Goal: Information Seeking & Learning: Understand process/instructions

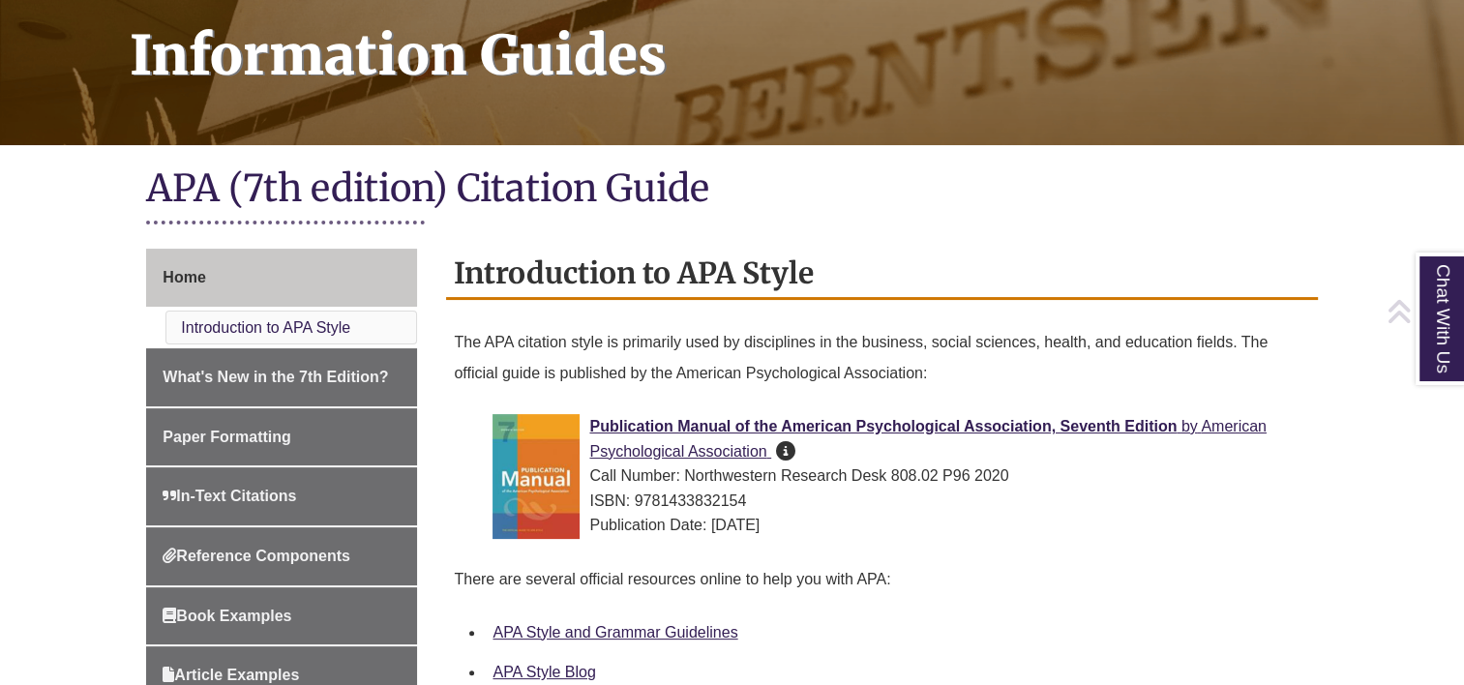
scroll to position [299, 0]
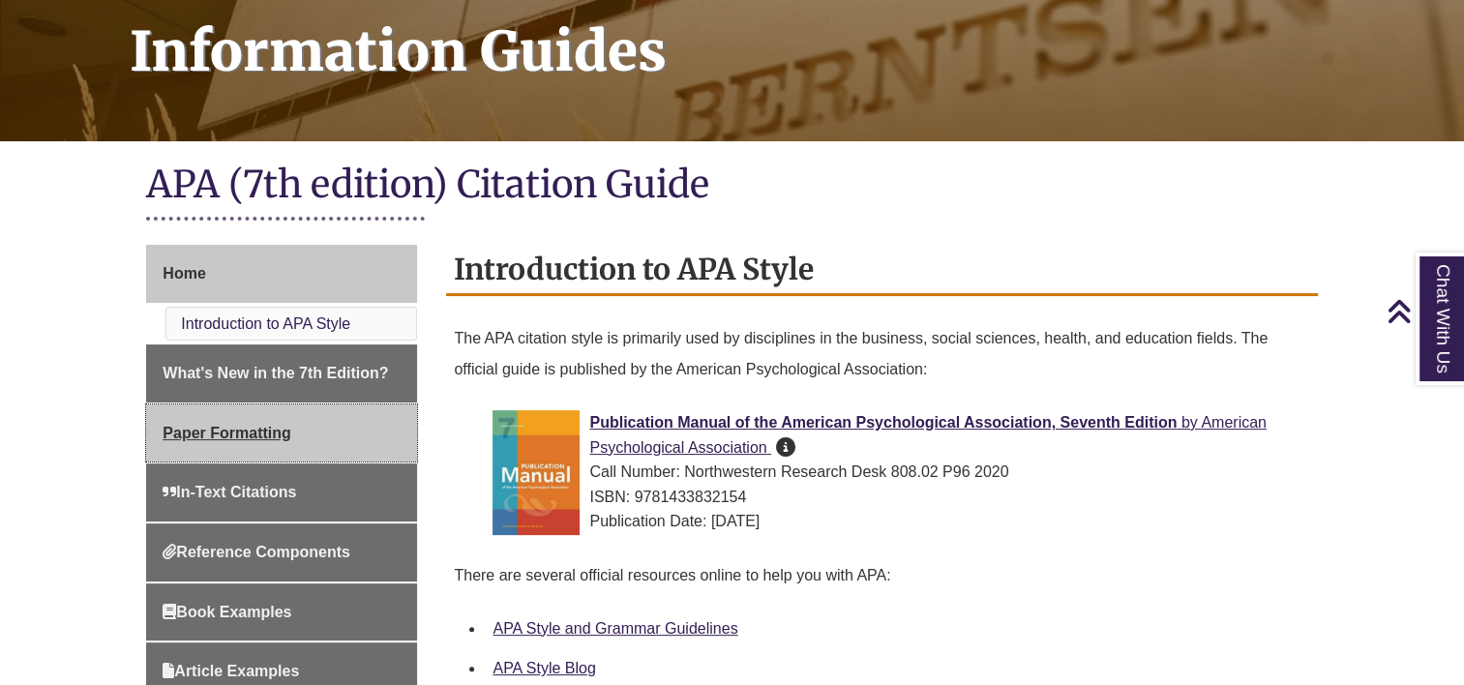
click at [273, 421] on link "Paper Formatting" at bounding box center [281, 433] width 271 height 58
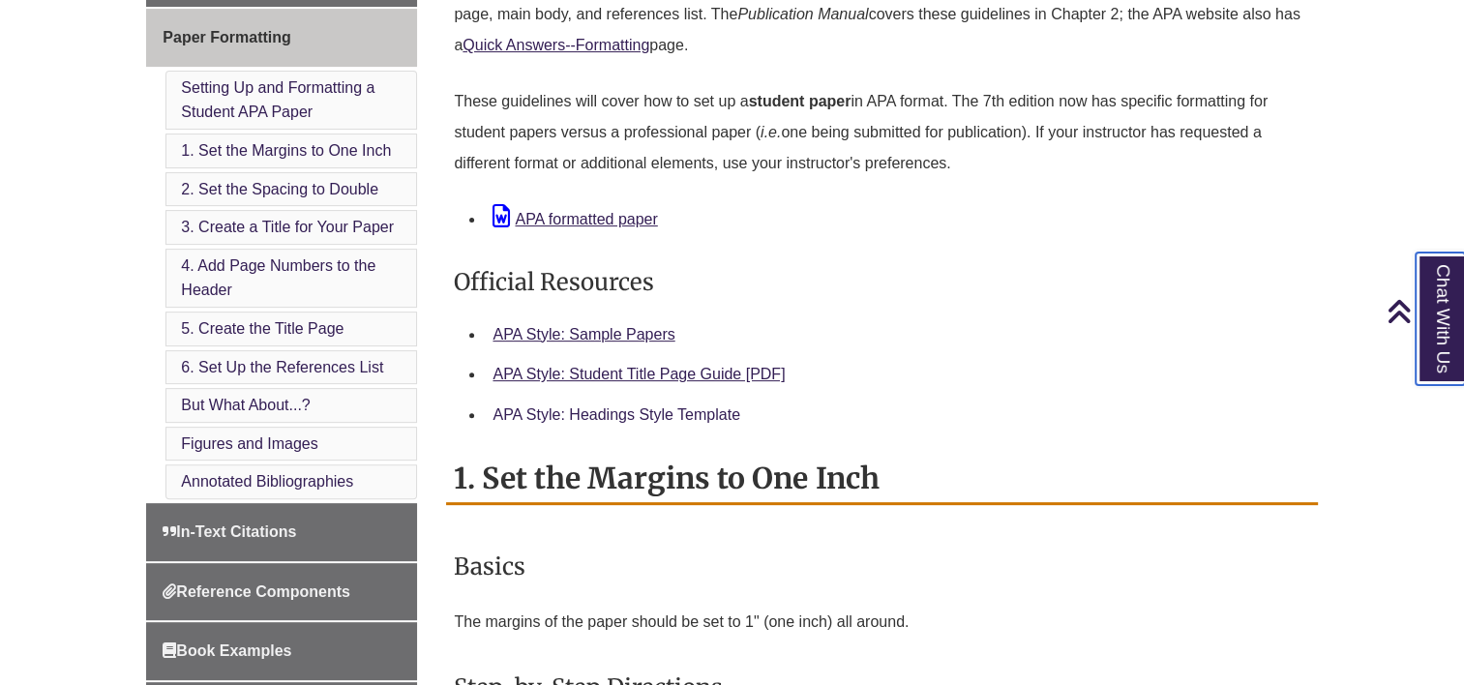
scroll to position [644, 0]
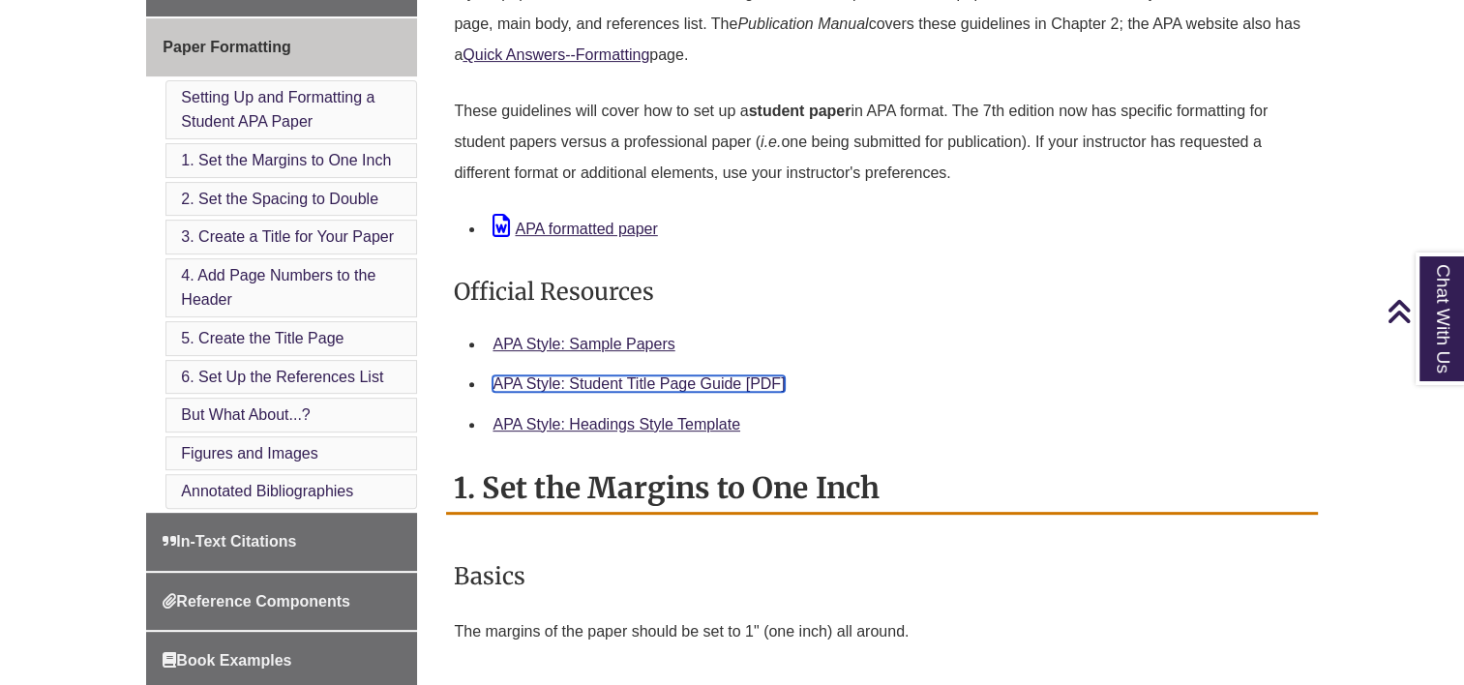
click at [573, 387] on link "APA Style: Student Title Page Guide [PDF]" at bounding box center [638, 383] width 292 height 16
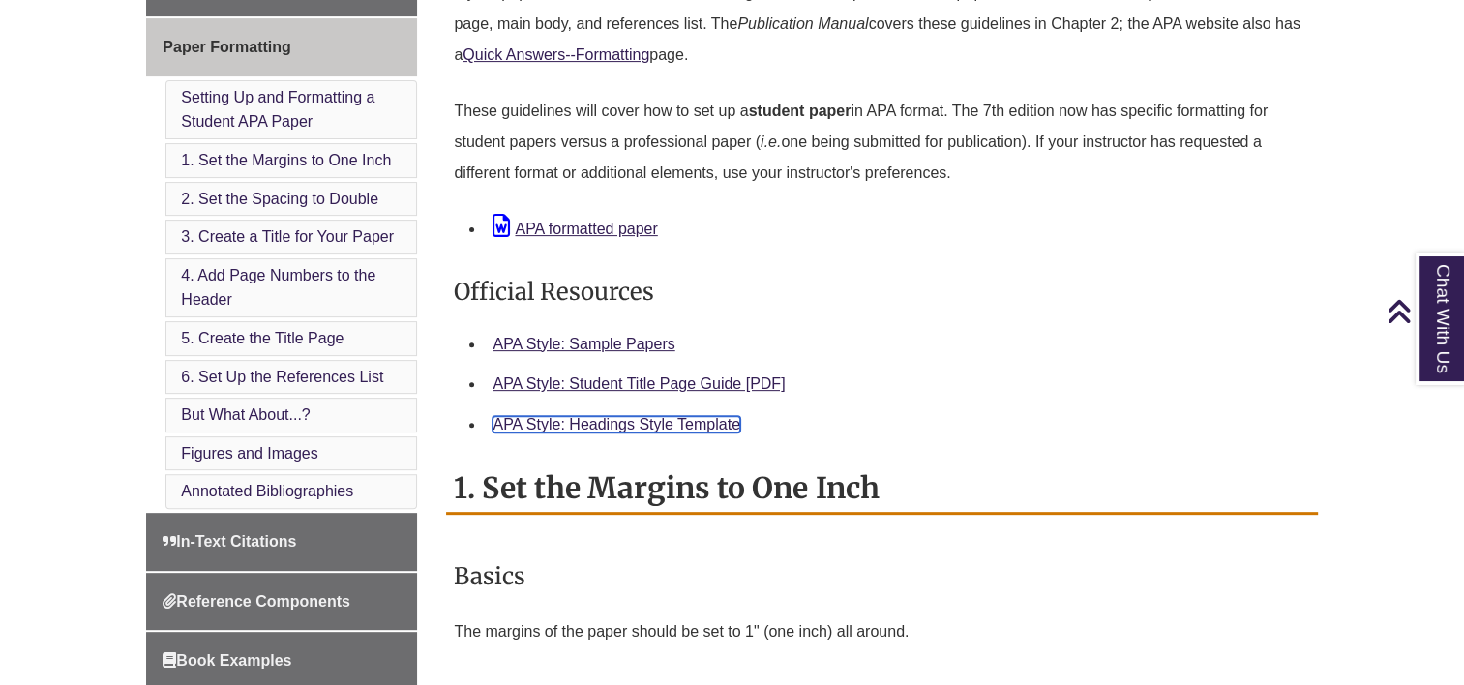
click at [545, 428] on link "APA Style: Headings Style Template" at bounding box center [616, 424] width 248 height 16
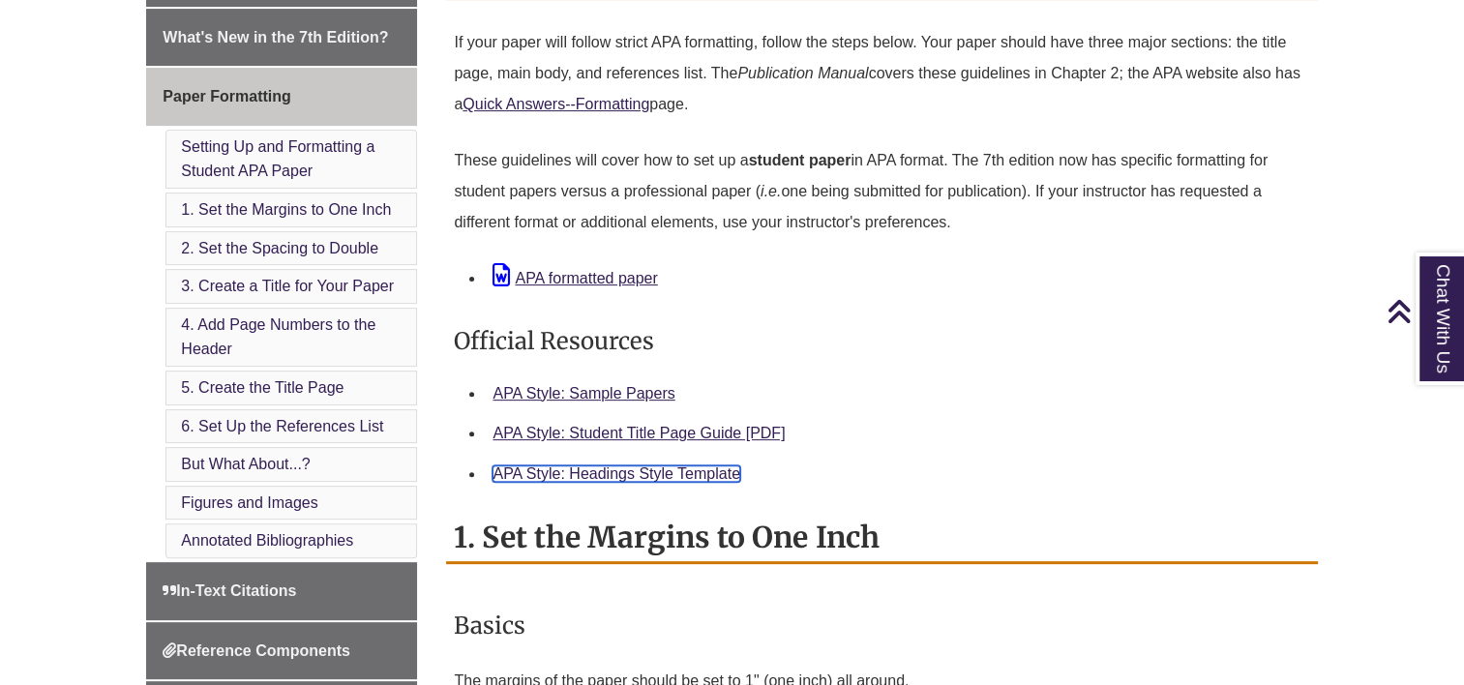
scroll to position [593, 0]
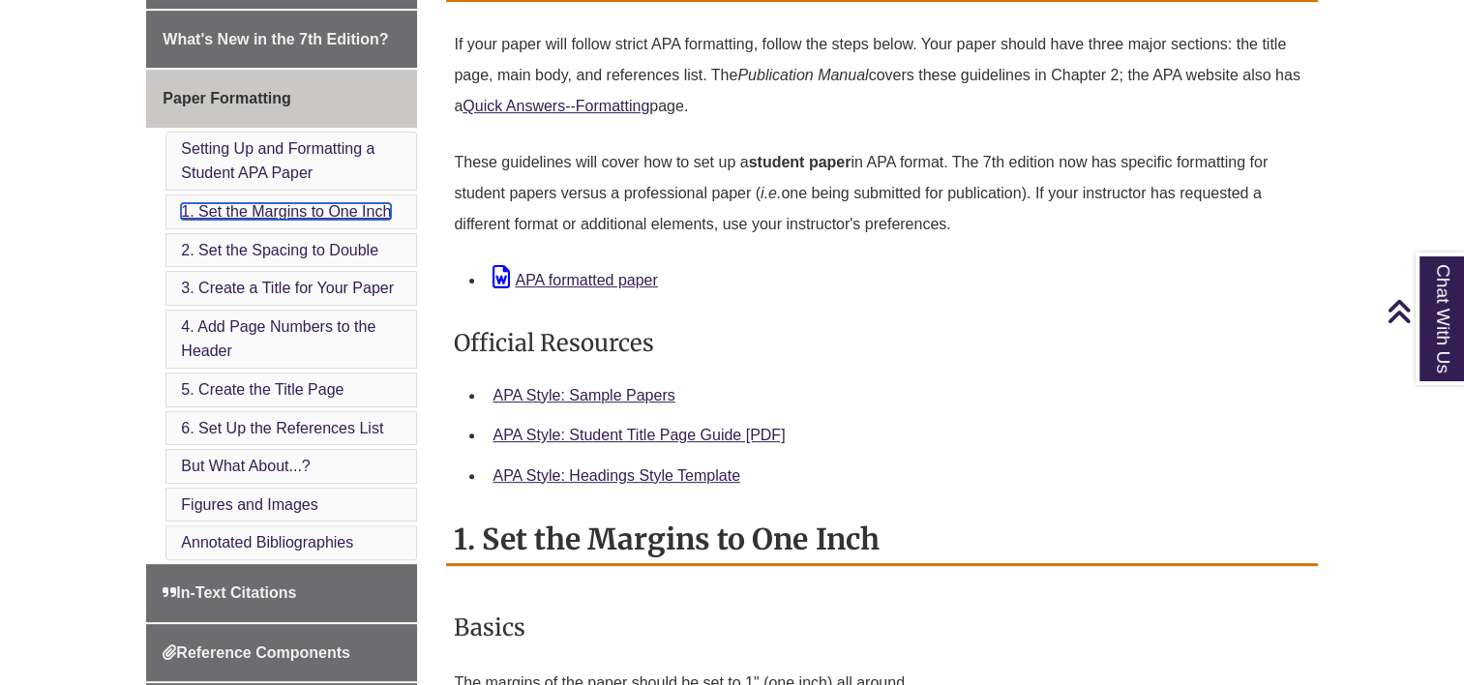
click at [266, 212] on link "1. Set the Margins to One Inch" at bounding box center [286, 211] width 210 height 16
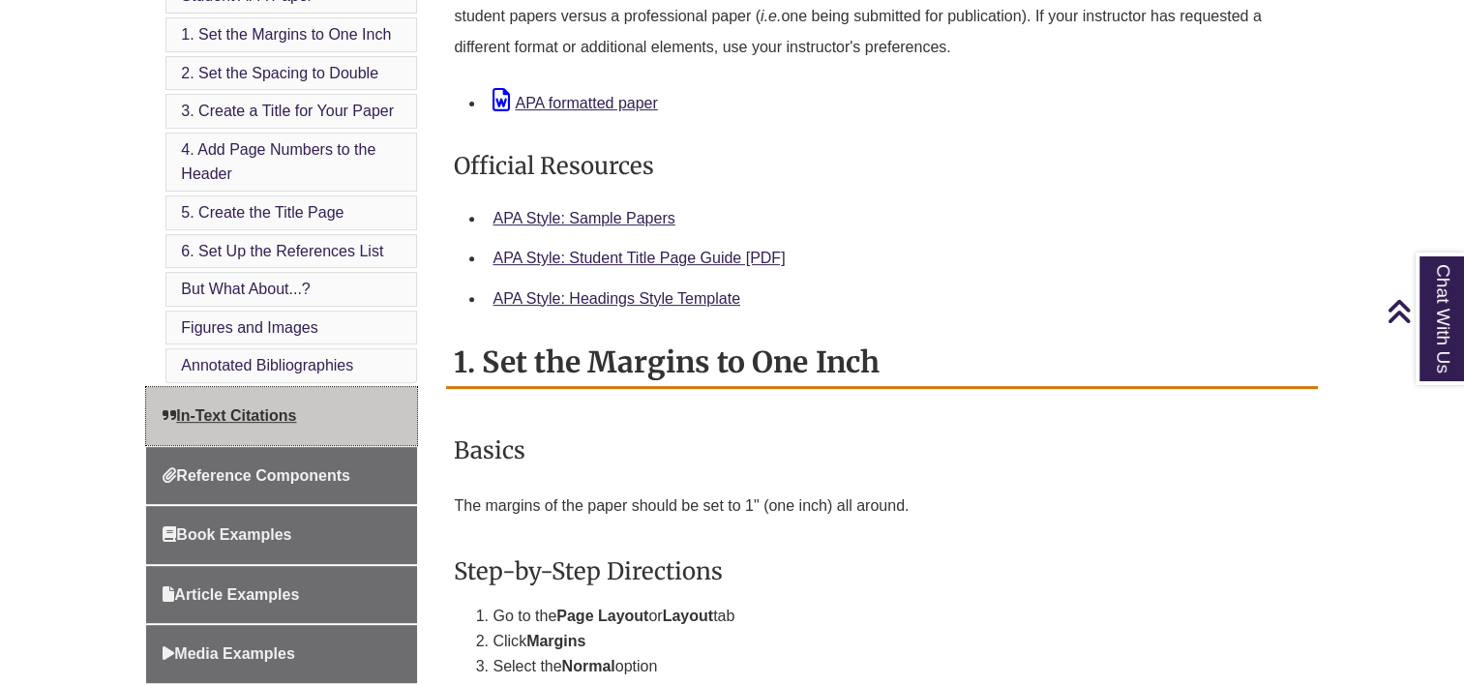
scroll to position [664, 0]
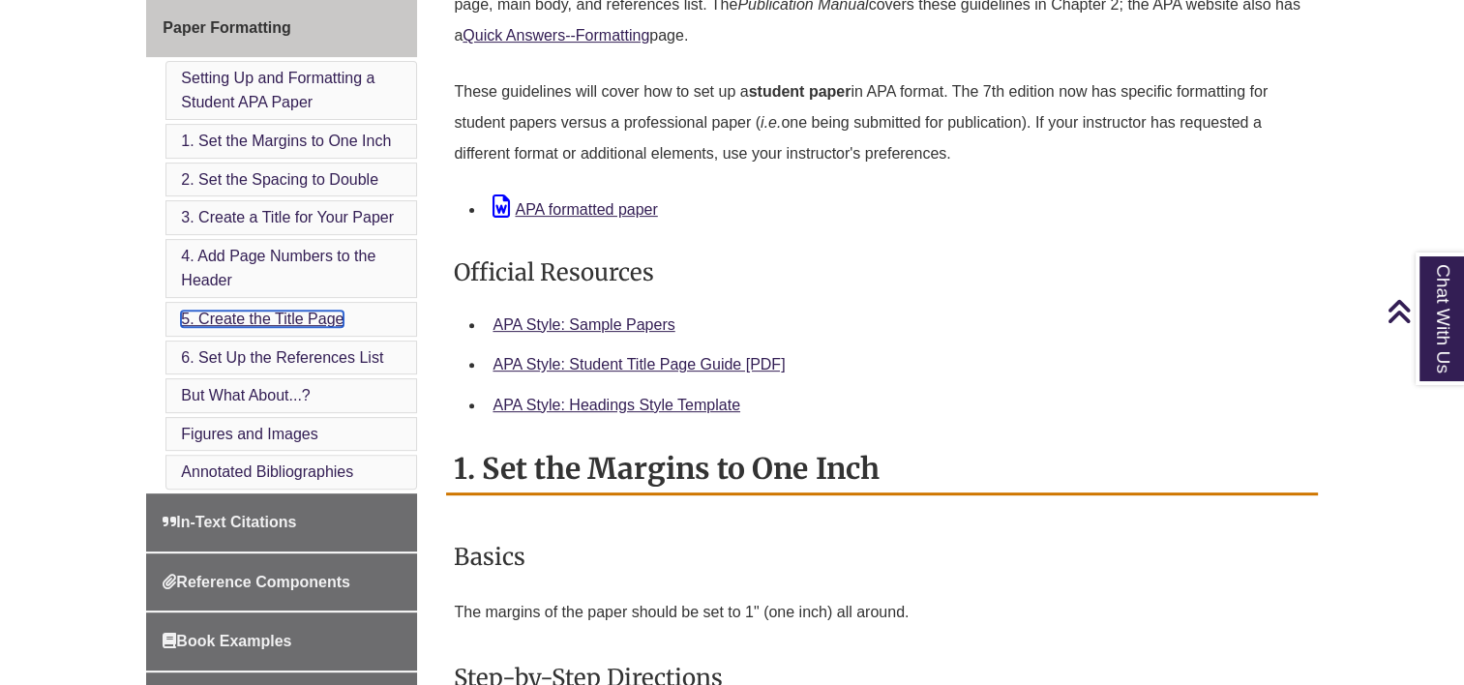
click at [242, 311] on link "5. Create the Title Page" at bounding box center [262, 319] width 163 height 16
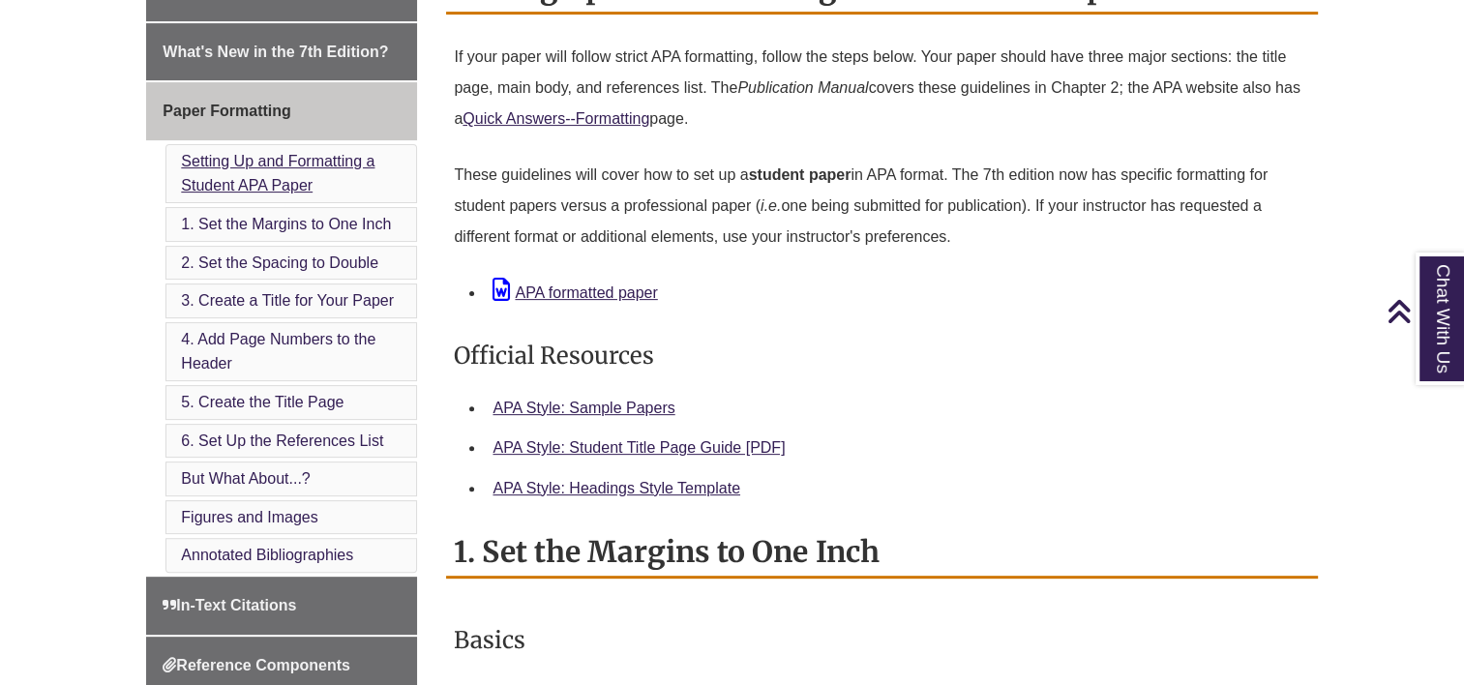
scroll to position [595, 0]
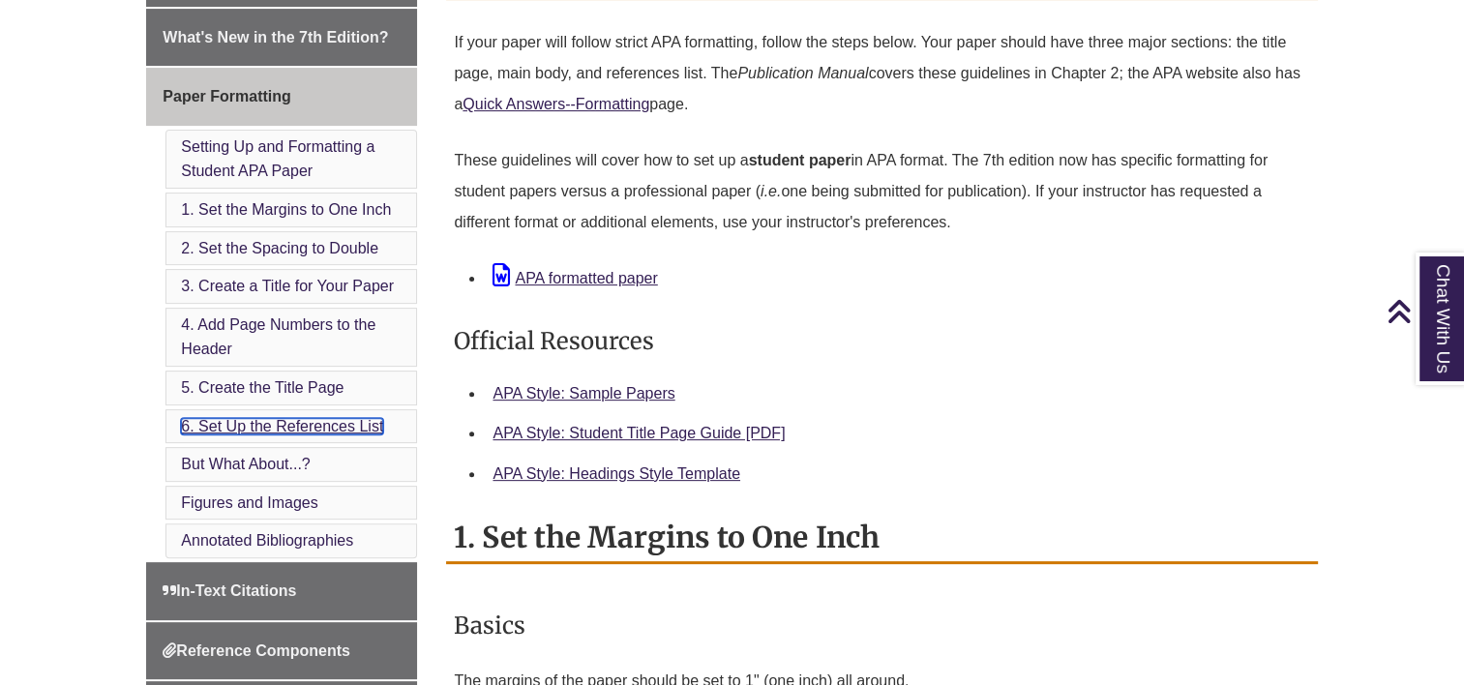
click at [267, 419] on link "6. Set Up the References List" at bounding box center [282, 426] width 202 height 16
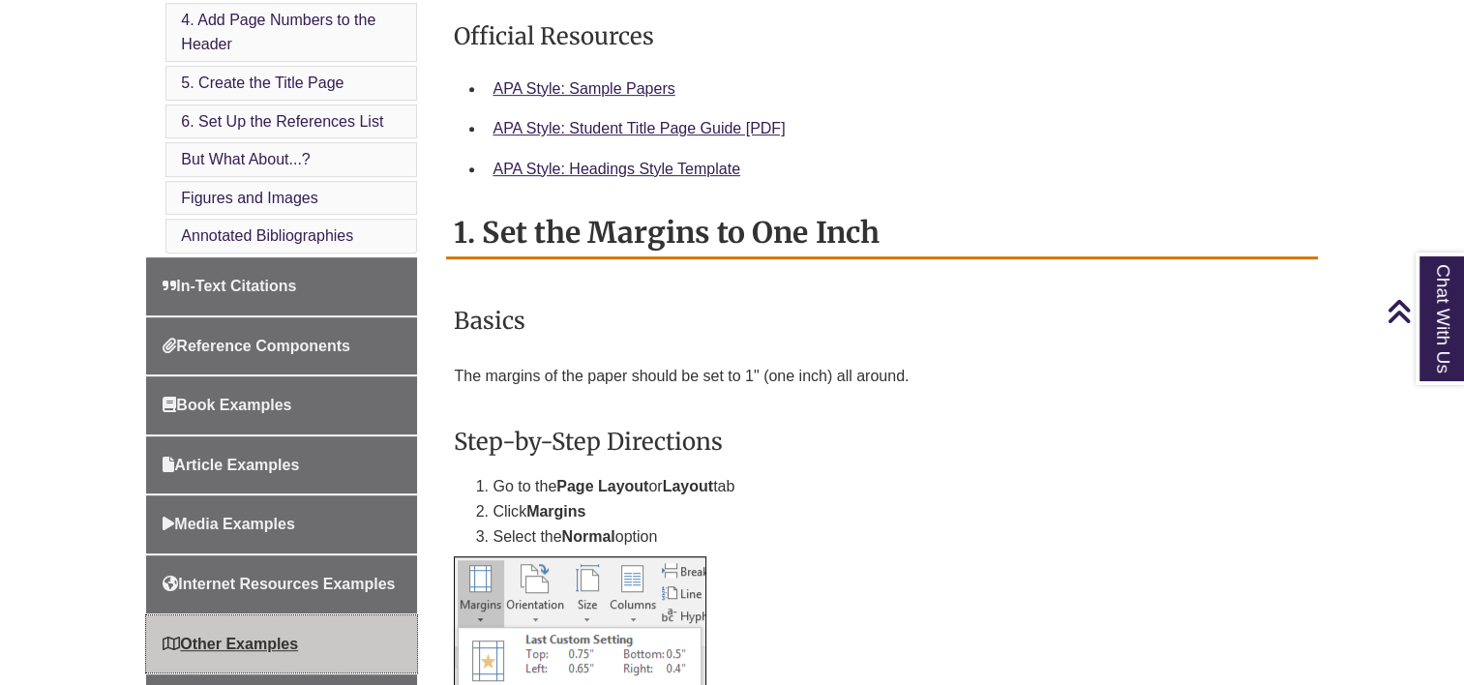
scroll to position [970, 0]
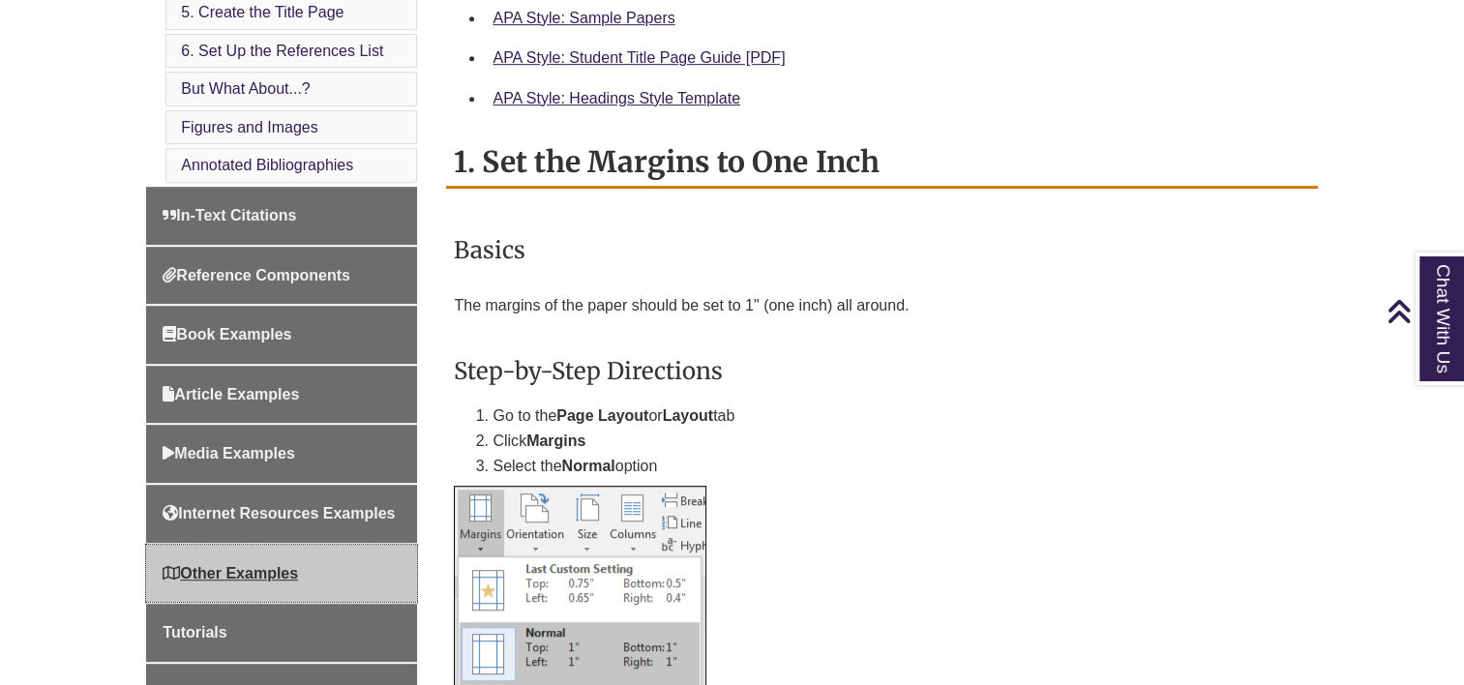
click at [220, 568] on span "Other Examples" at bounding box center [230, 573] width 135 height 16
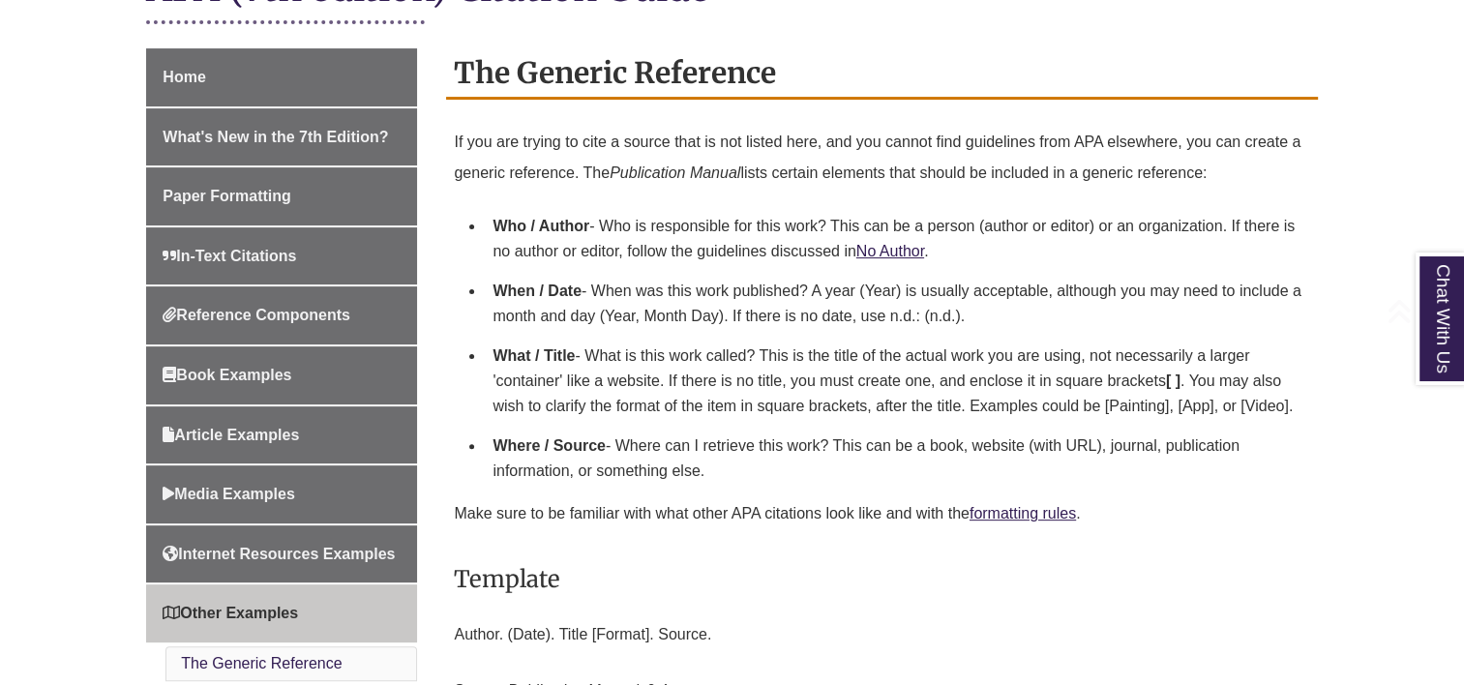
scroll to position [499, 0]
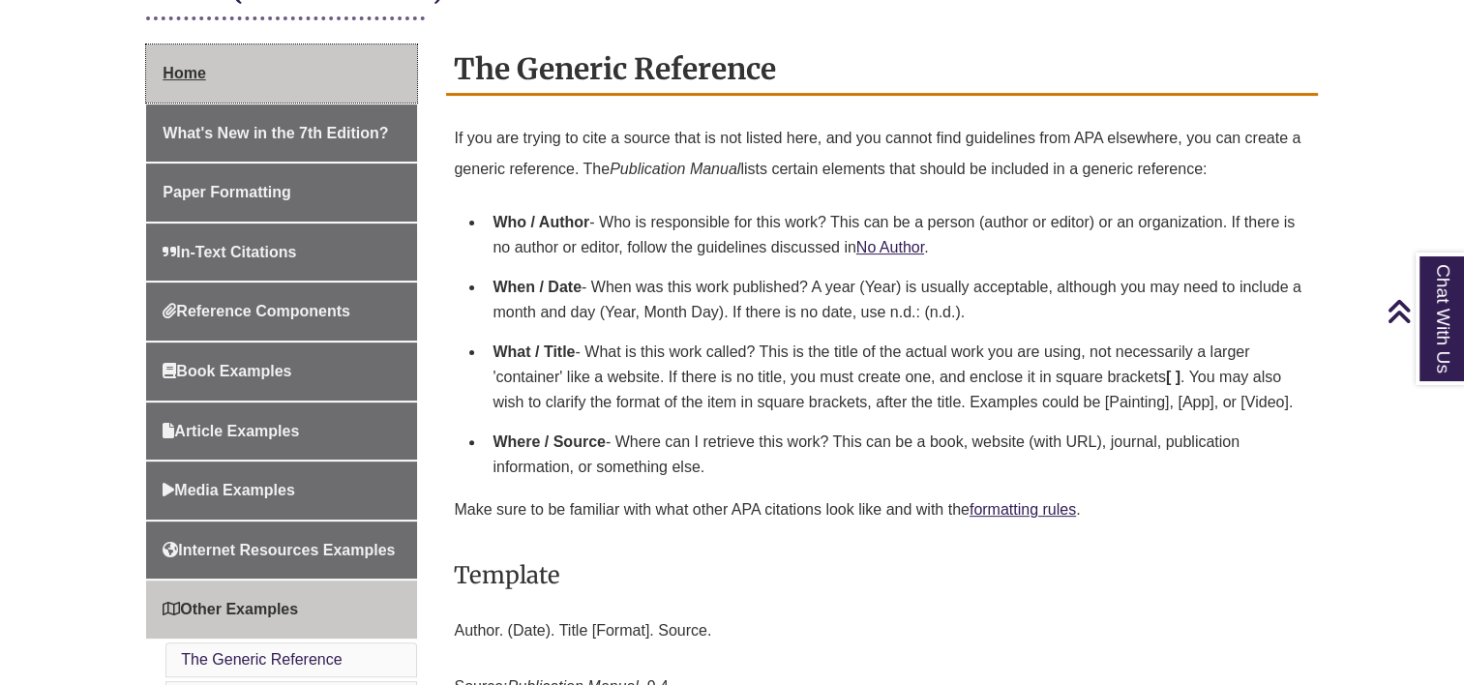
click at [232, 57] on link "Home" at bounding box center [281, 74] width 271 height 58
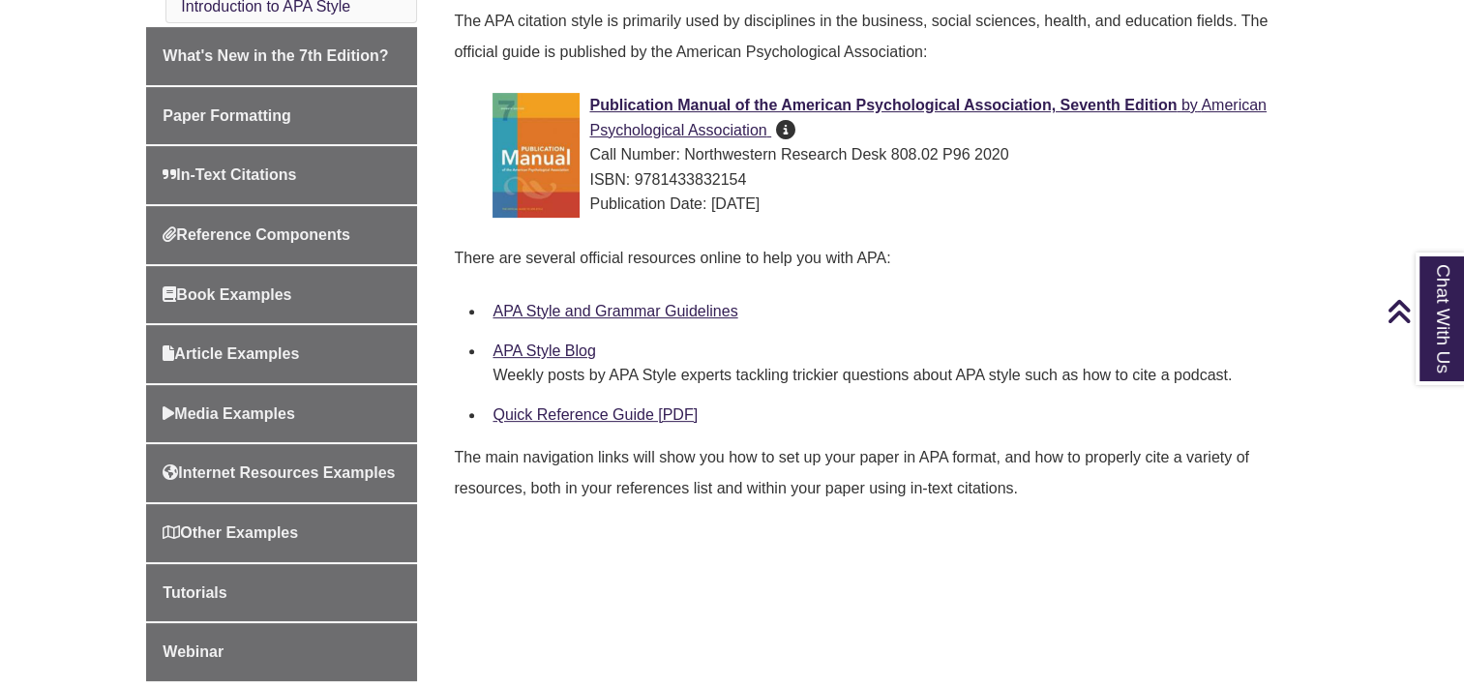
scroll to position [619, 0]
